Goal: Information Seeking & Learning: Learn about a topic

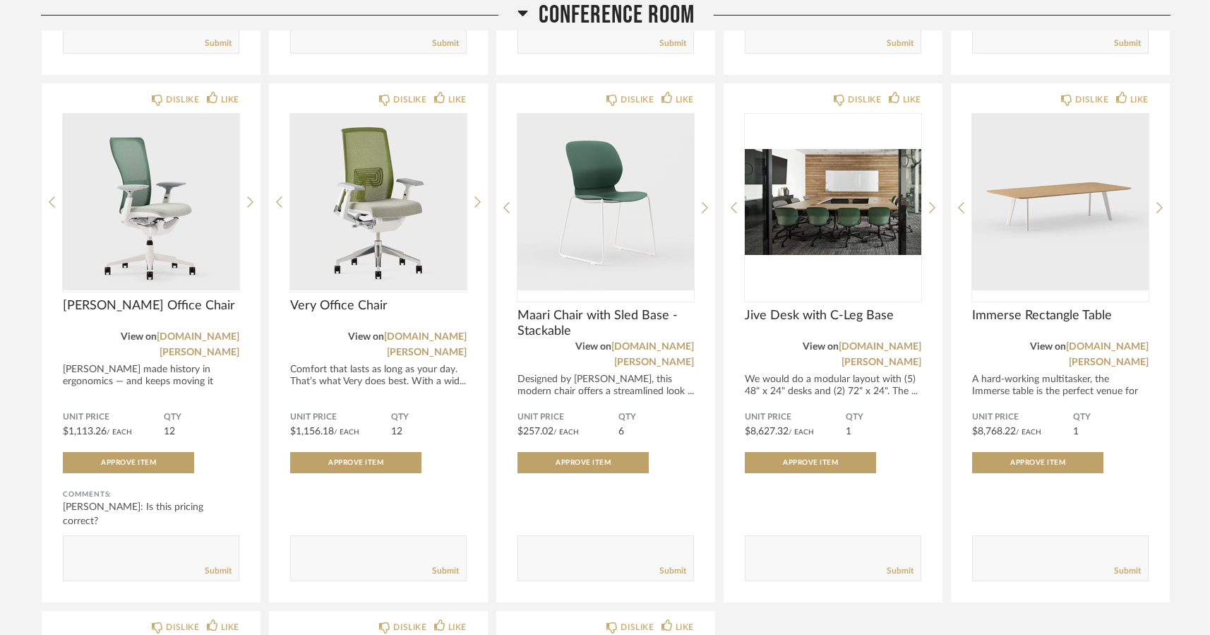
scroll to position [1196, 0]
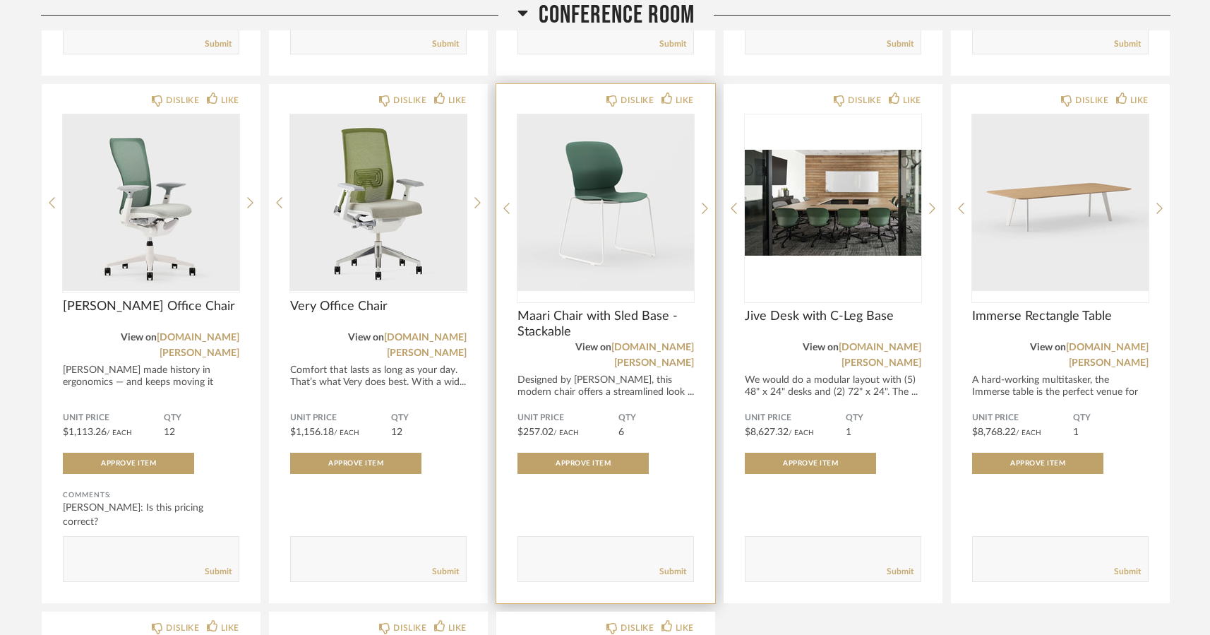
click at [598, 207] on img "0" at bounding box center [606, 202] width 177 height 177
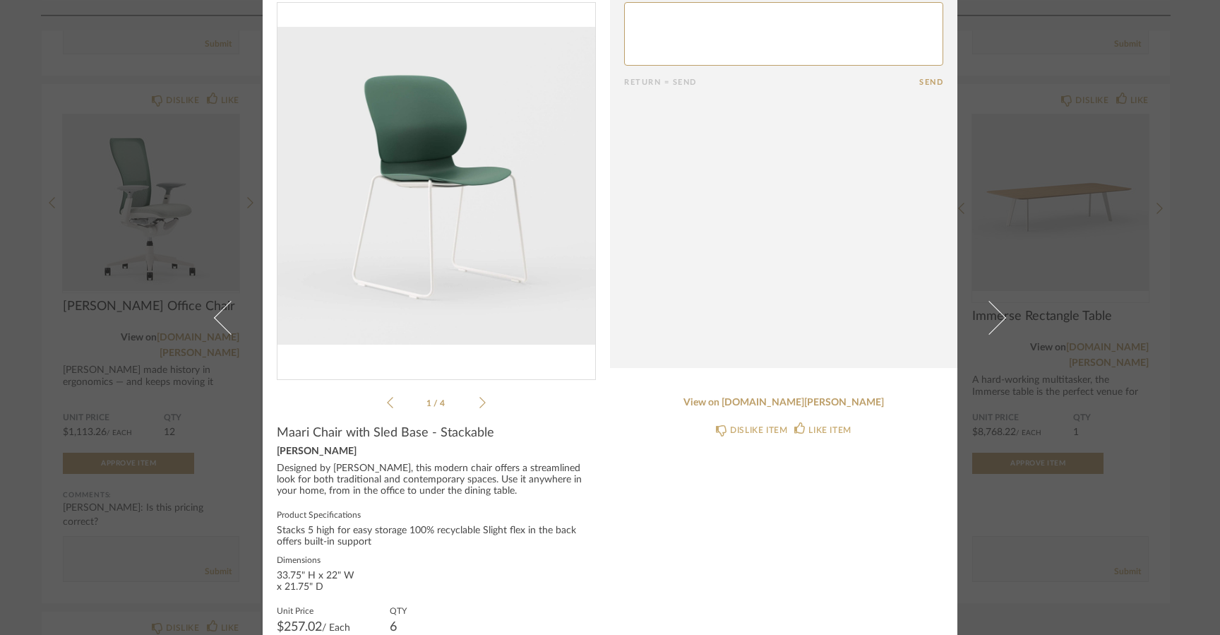
scroll to position [0, 0]
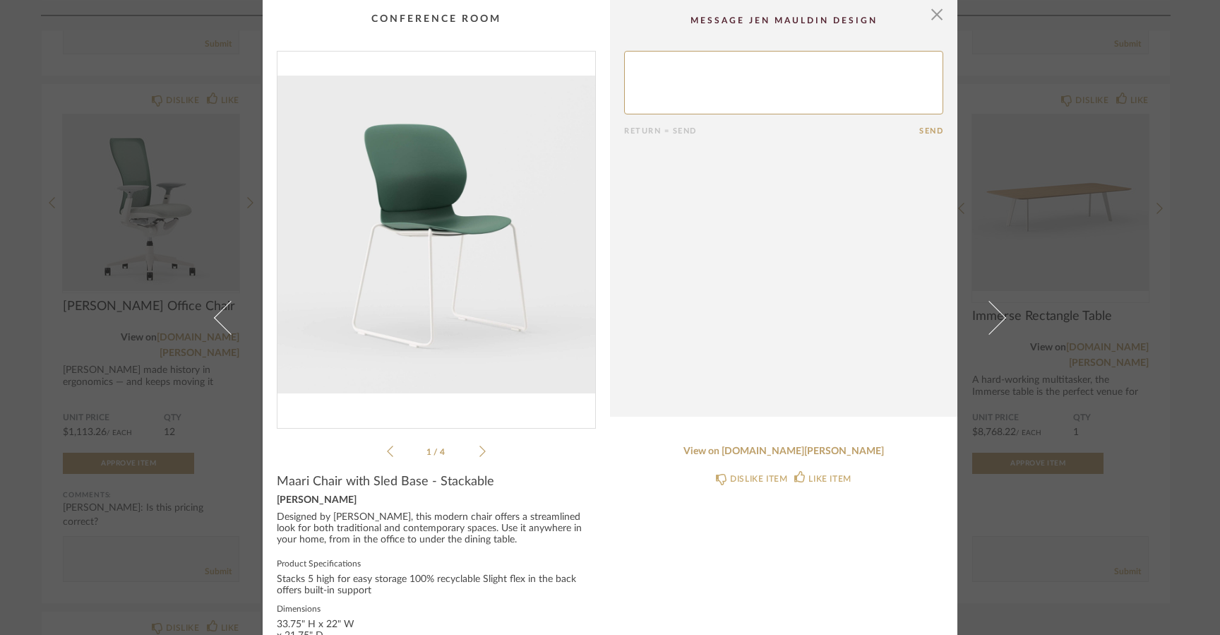
click at [480, 451] on icon at bounding box center [483, 451] width 6 height 13
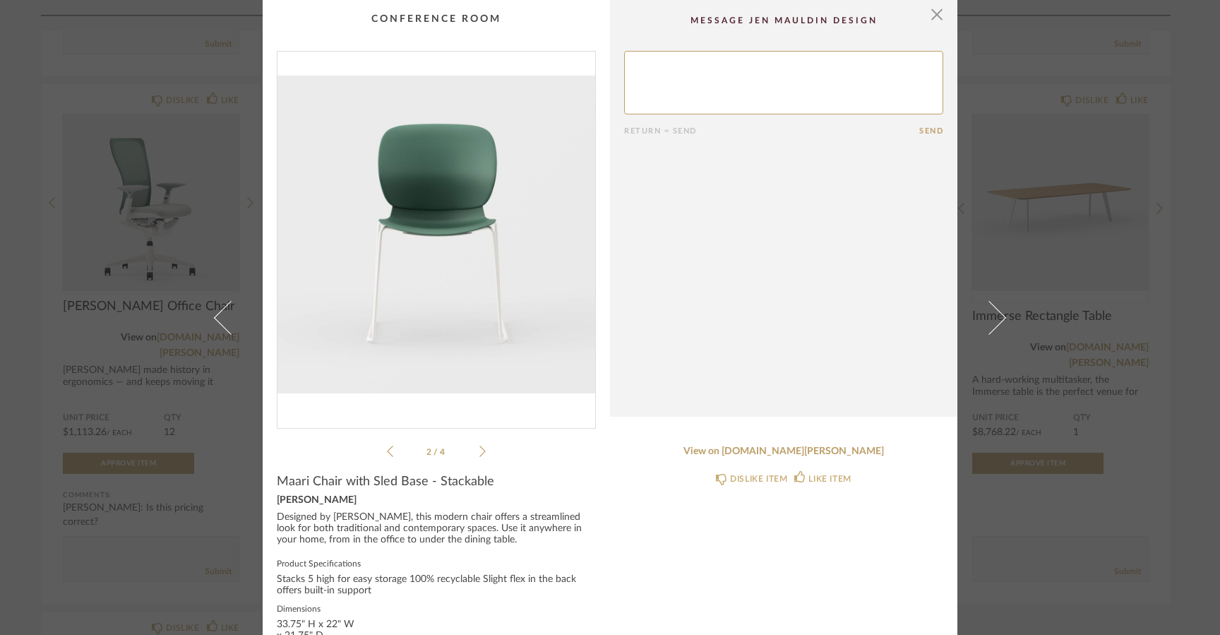
click at [480, 451] on icon at bounding box center [483, 451] width 6 height 13
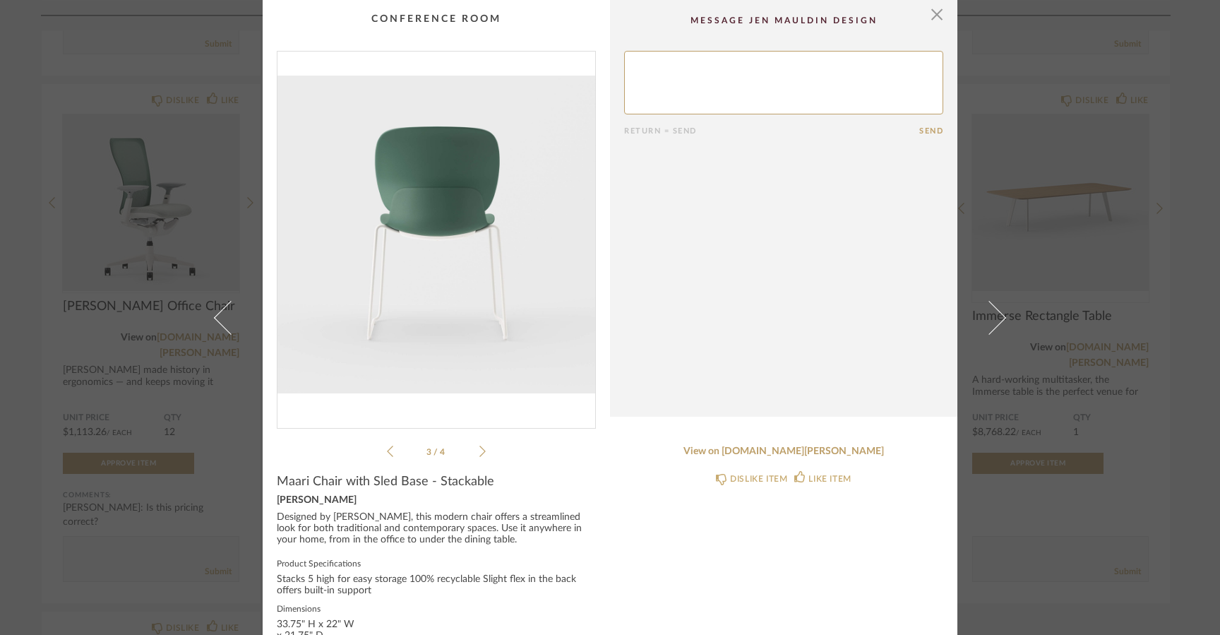
click at [480, 449] on icon at bounding box center [483, 451] width 6 height 13
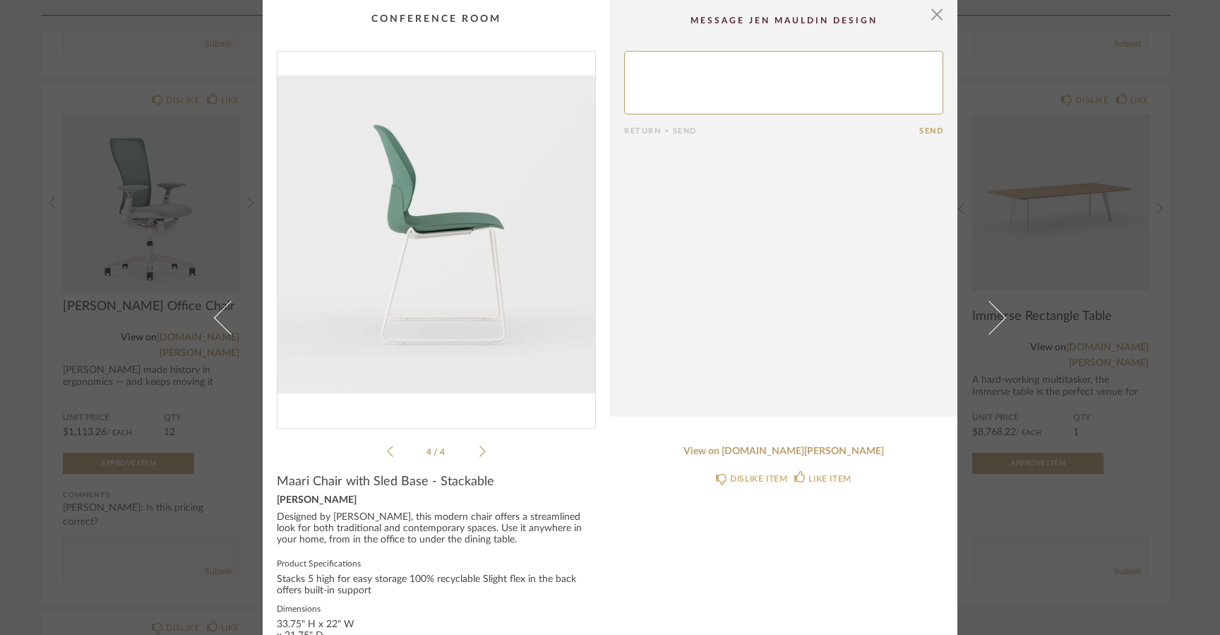
click at [480, 452] on icon at bounding box center [483, 451] width 6 height 13
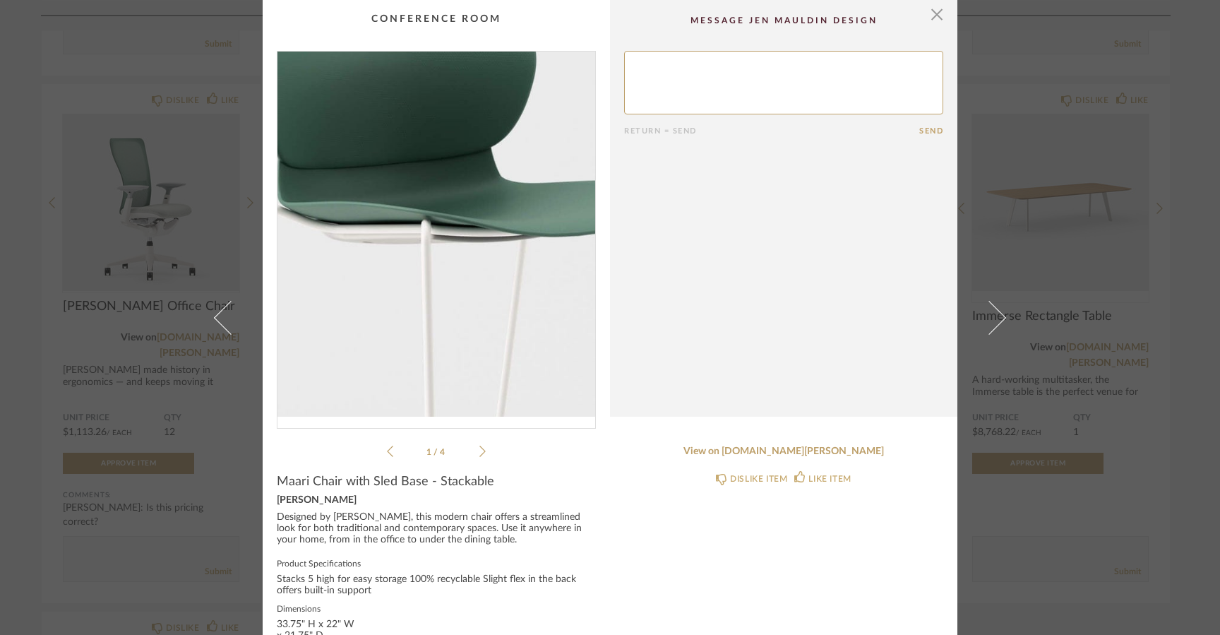
click at [429, 233] on img "0" at bounding box center [437, 234] width 318 height 365
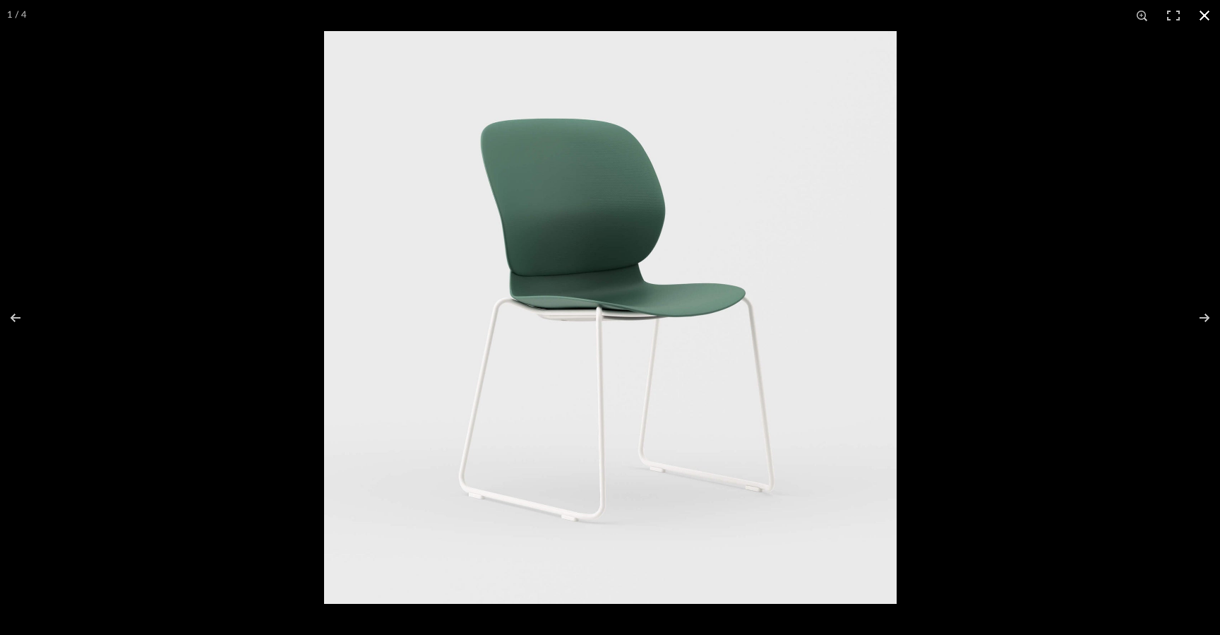
click at [1210, 8] on button at bounding box center [1204, 15] width 31 height 31
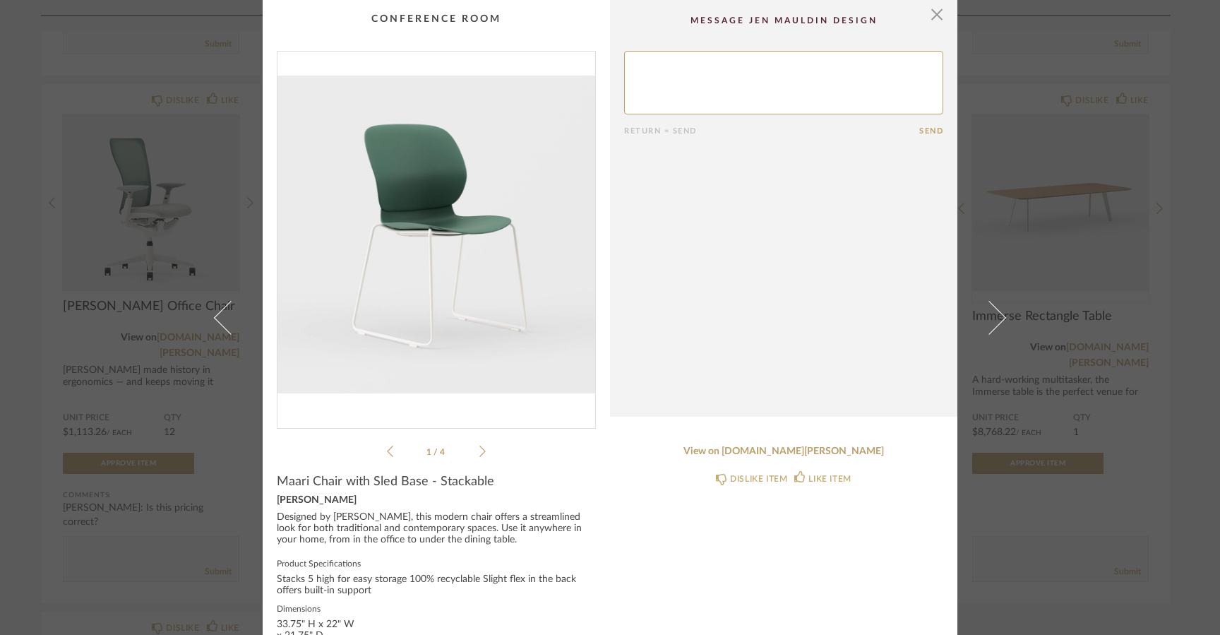
click at [944, 18] on cpp-summary-comments "Return = Send Send" at bounding box center [783, 208] width 347 height 417
click at [935, 16] on span "button" at bounding box center [937, 14] width 28 height 28
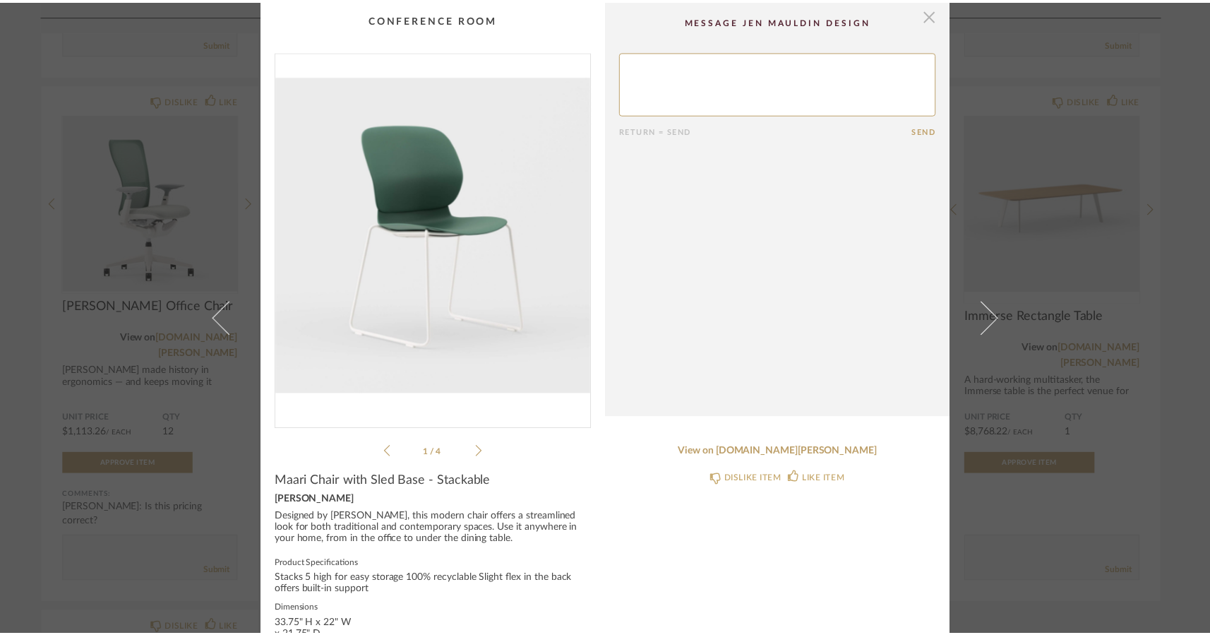
scroll to position [1196, 0]
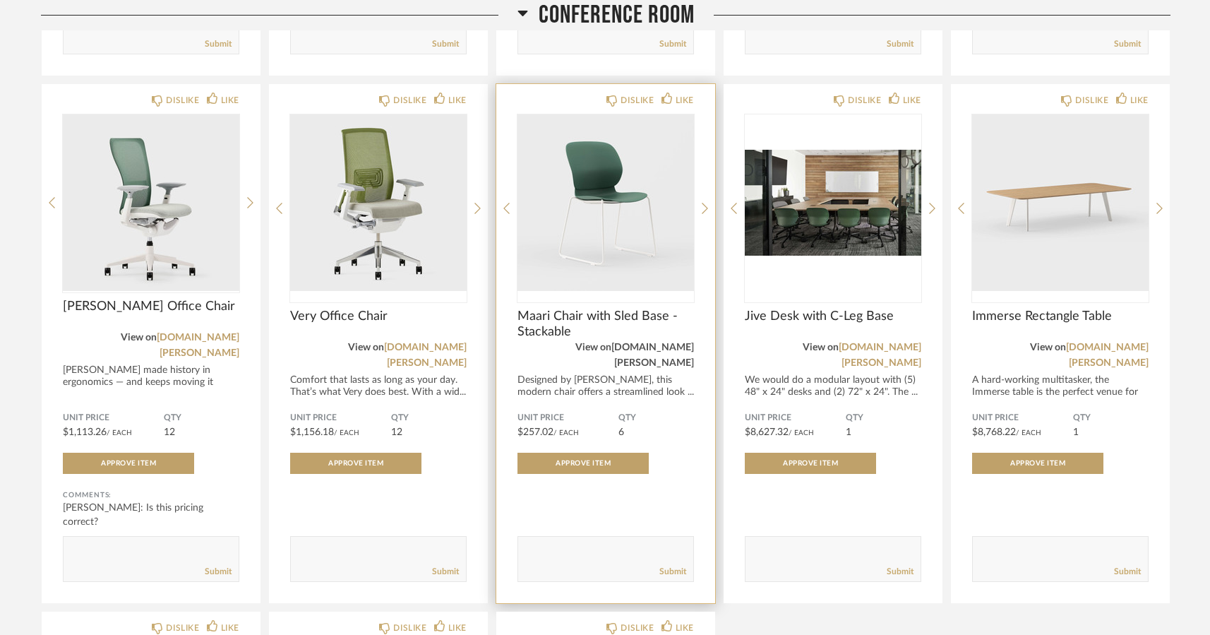
click at [638, 358] on link "[DOMAIN_NAME][PERSON_NAME]" at bounding box center [653, 355] width 83 height 25
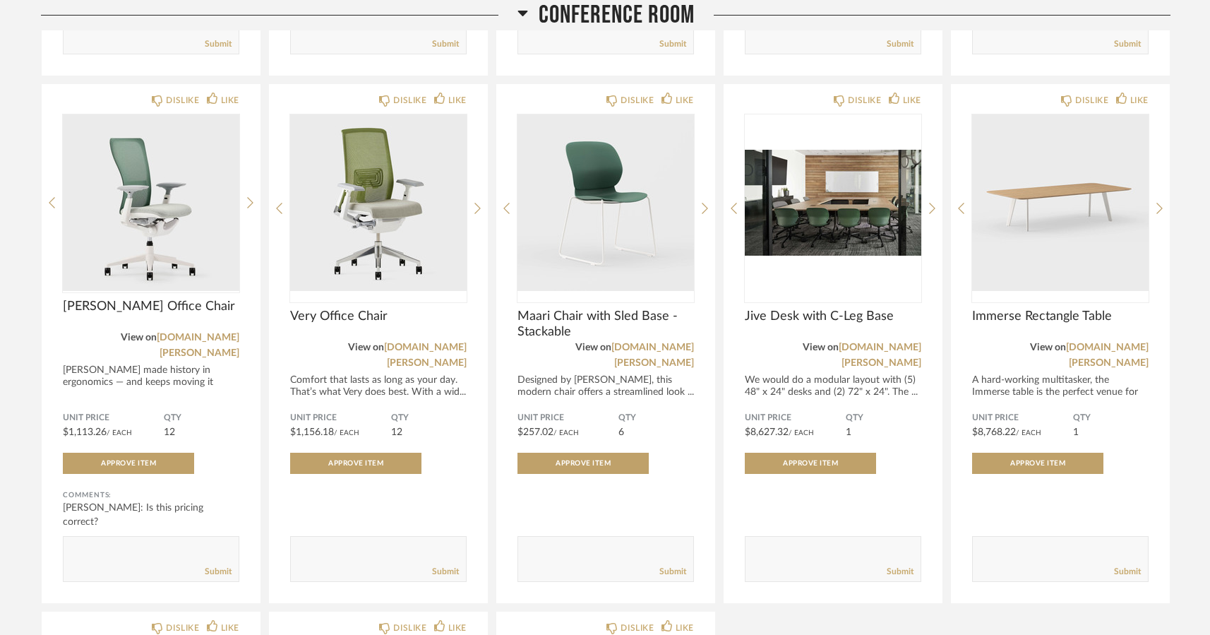
scroll to position [1197, 0]
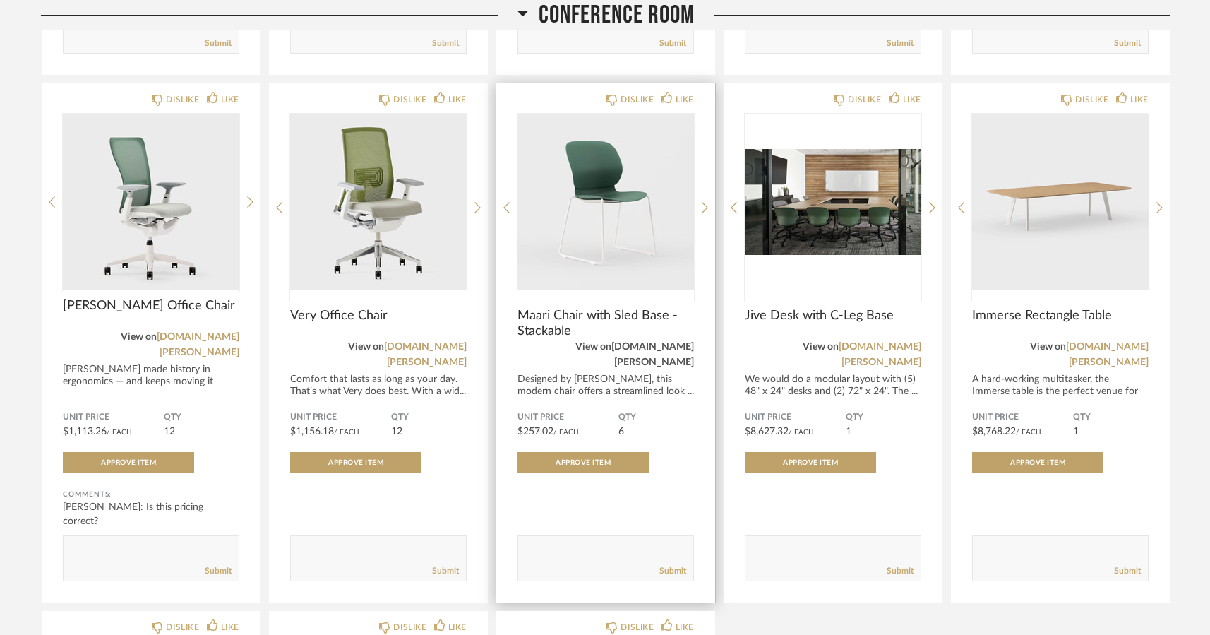
click at [657, 361] on link "[DOMAIN_NAME][PERSON_NAME]" at bounding box center [653, 354] width 83 height 25
